Goal: Information Seeking & Learning: Find specific fact

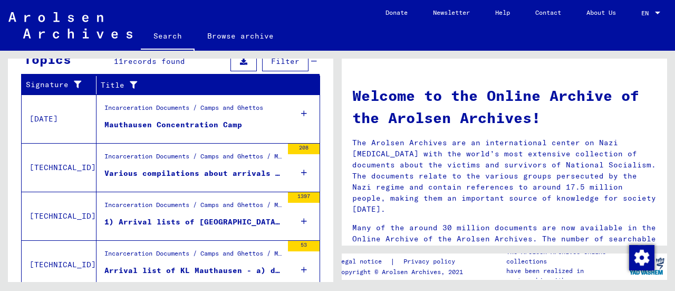
scroll to position [200, 0]
click at [301, 215] on icon at bounding box center [304, 221] width 6 height 37
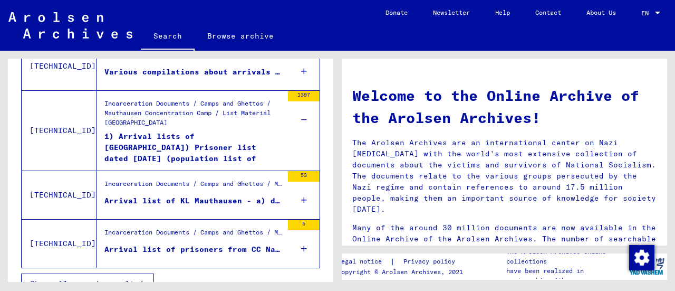
scroll to position [303, 0]
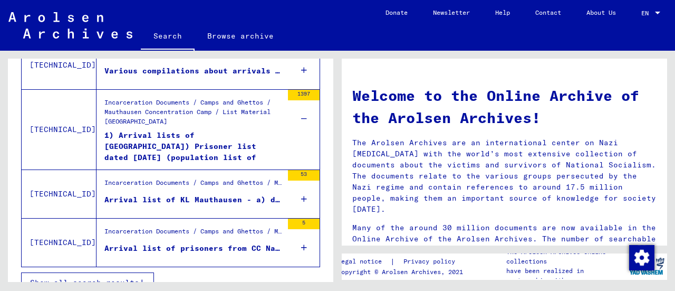
click at [290, 197] on div "53" at bounding box center [304, 193] width 32 height 47
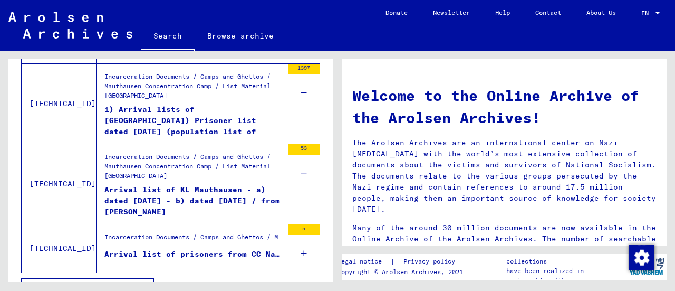
scroll to position [347, 0]
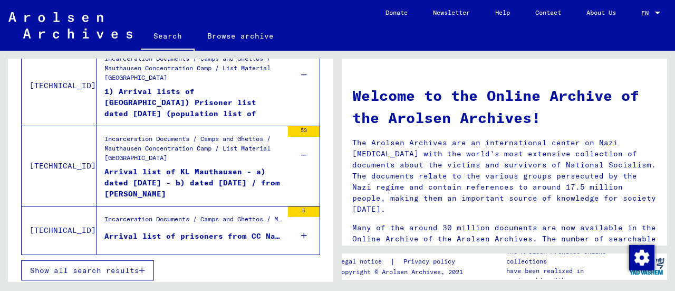
click at [140, 266] on icon "button" at bounding box center [142, 269] width 6 height 7
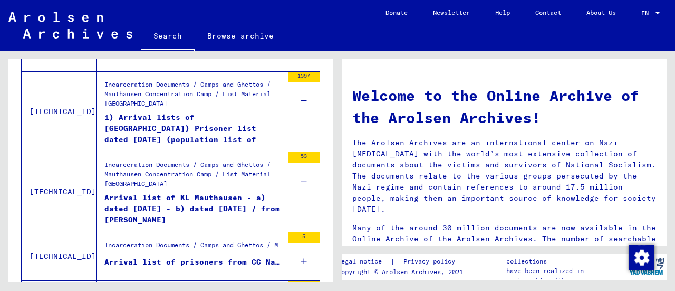
scroll to position [316, 0]
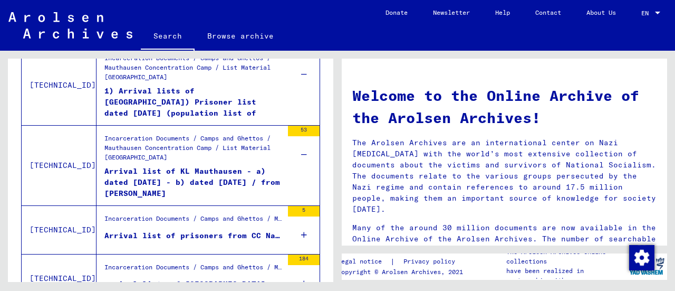
click at [301, 235] on icon at bounding box center [304, 234] width 6 height 37
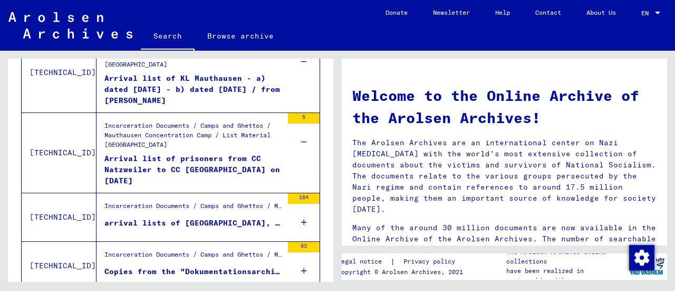
scroll to position [410, 0]
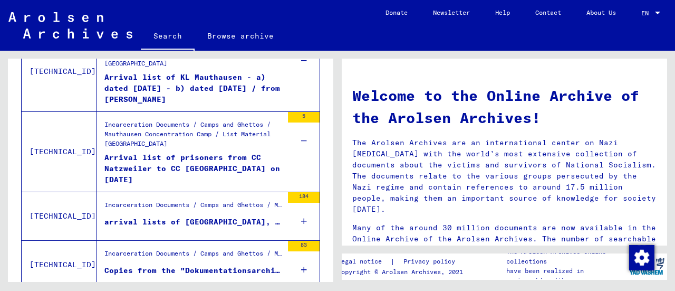
click at [301, 220] on icon at bounding box center [304, 221] width 6 height 37
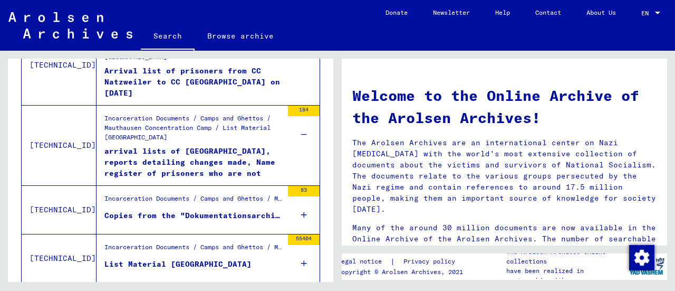
scroll to position [497, 0]
click at [301, 214] on icon at bounding box center [304, 214] width 6 height 37
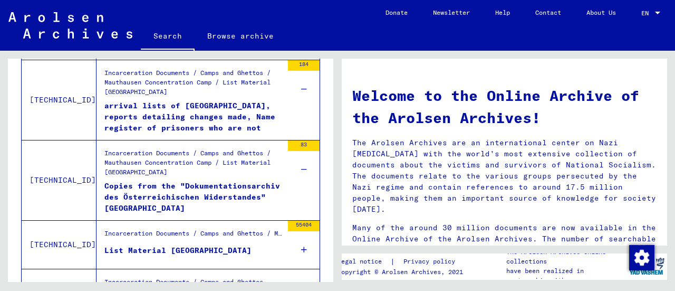
scroll to position [546, 0]
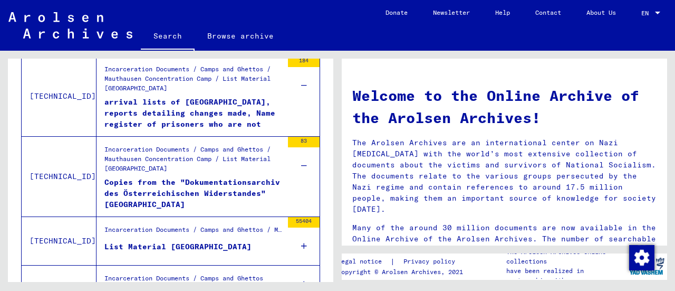
click at [301, 242] on icon at bounding box center [304, 245] width 6 height 37
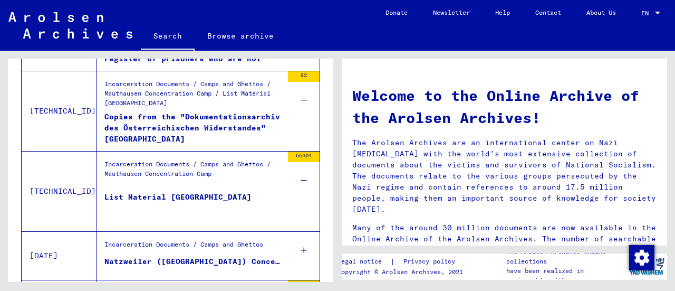
scroll to position [615, 0]
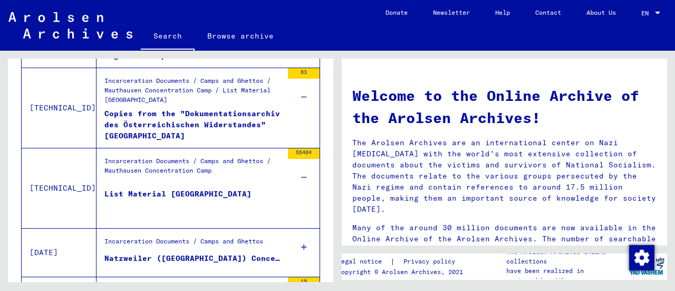
click at [292, 248] on div at bounding box center [304, 246] width 32 height 37
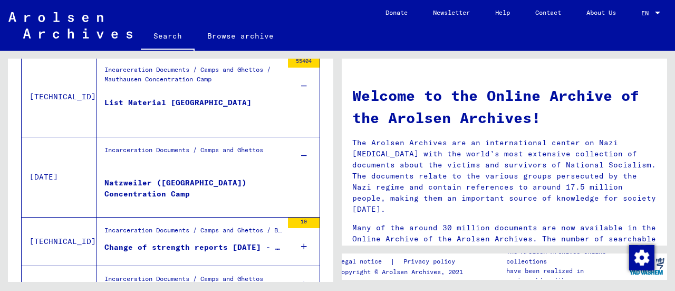
scroll to position [713, 0]
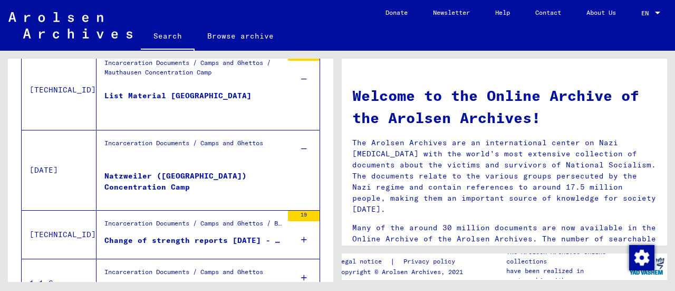
click at [301, 237] on icon at bounding box center [304, 239] width 6 height 37
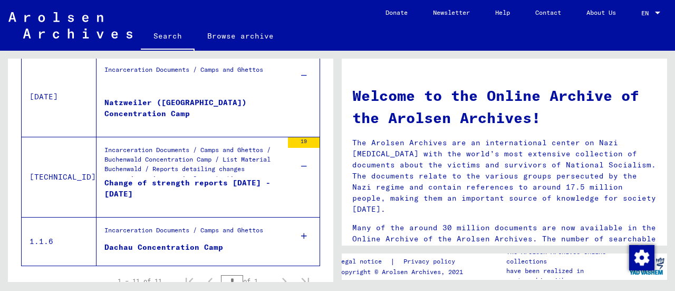
scroll to position [789, 0]
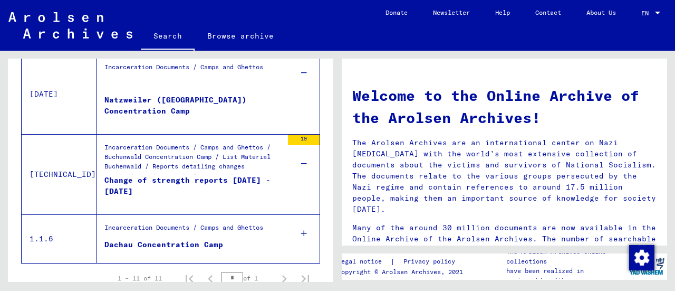
click at [301, 232] on icon at bounding box center [304, 233] width 6 height 37
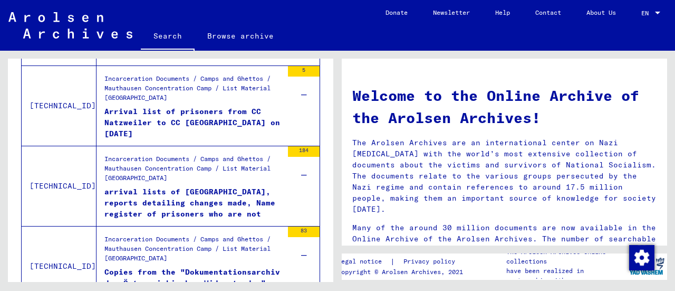
scroll to position [458, 0]
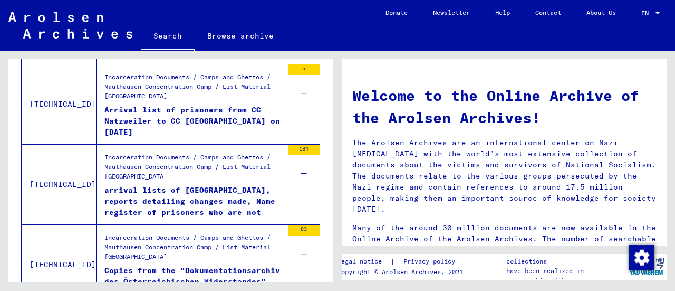
click at [33, 124] on td "[TECHNICAL_ID]" at bounding box center [59, 104] width 75 height 80
